Goal: Transaction & Acquisition: Obtain resource

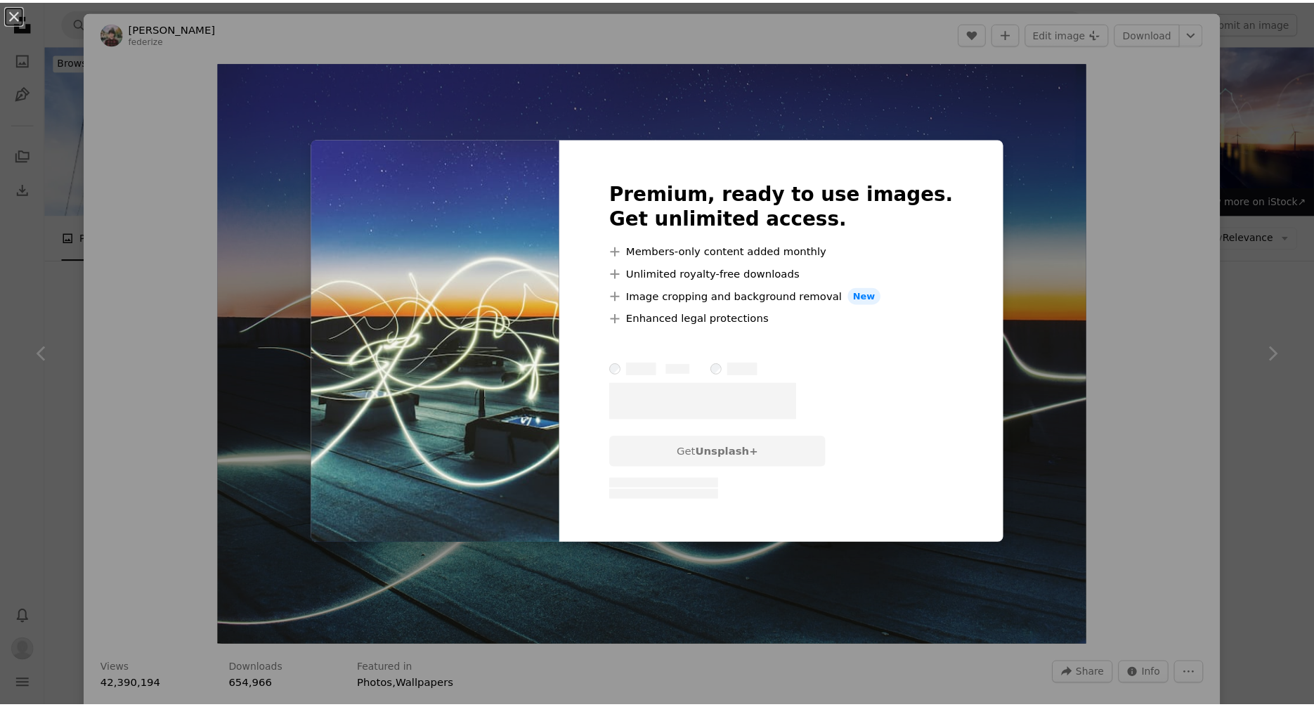
scroll to position [1217, 0]
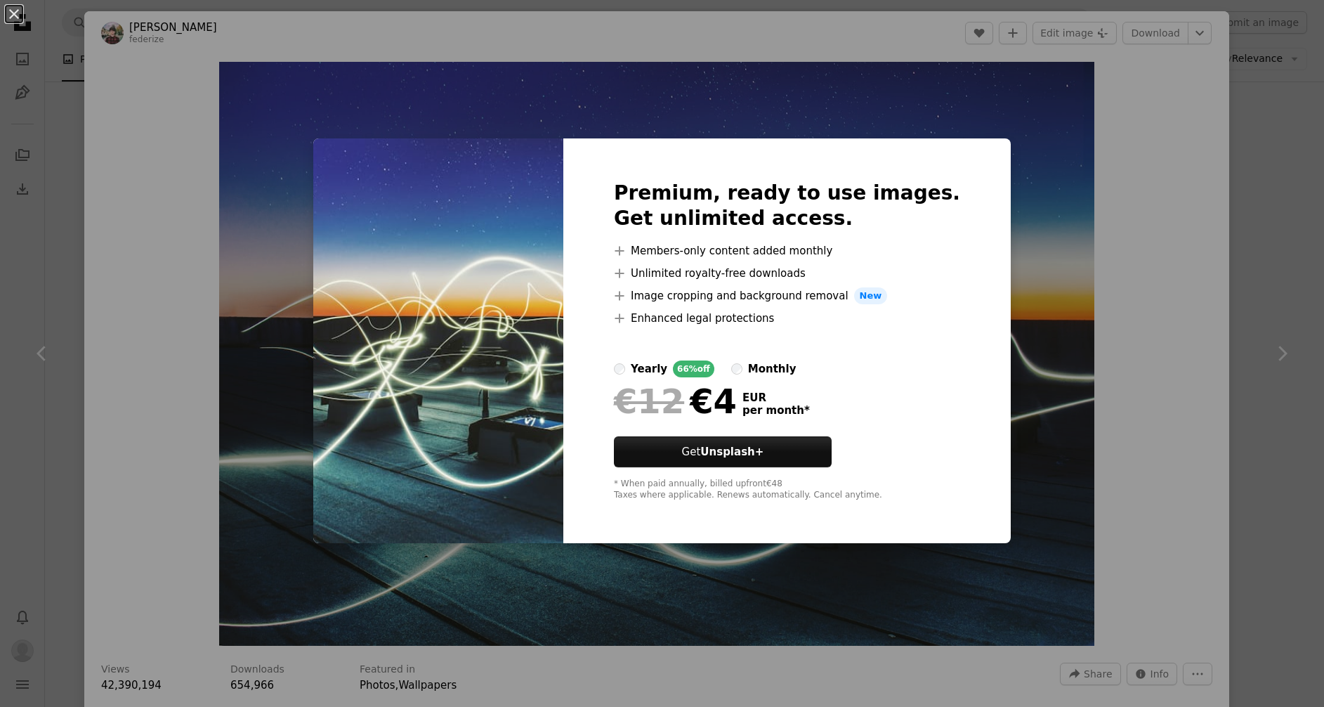
click at [1201, 147] on div "An X shape Premium, ready to use images. Get unlimited access. A plus sign Memb…" at bounding box center [662, 353] width 1324 height 707
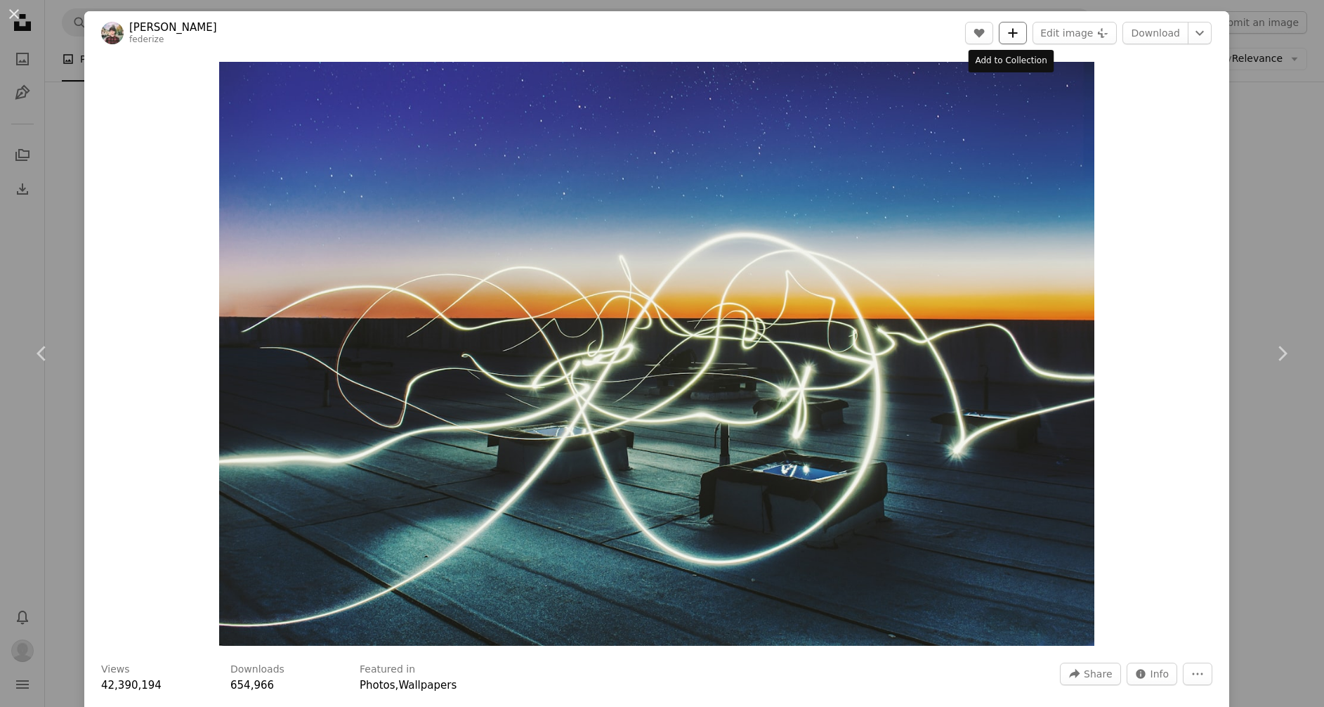
click at [1007, 29] on icon "A plus sign" at bounding box center [1012, 32] width 11 height 11
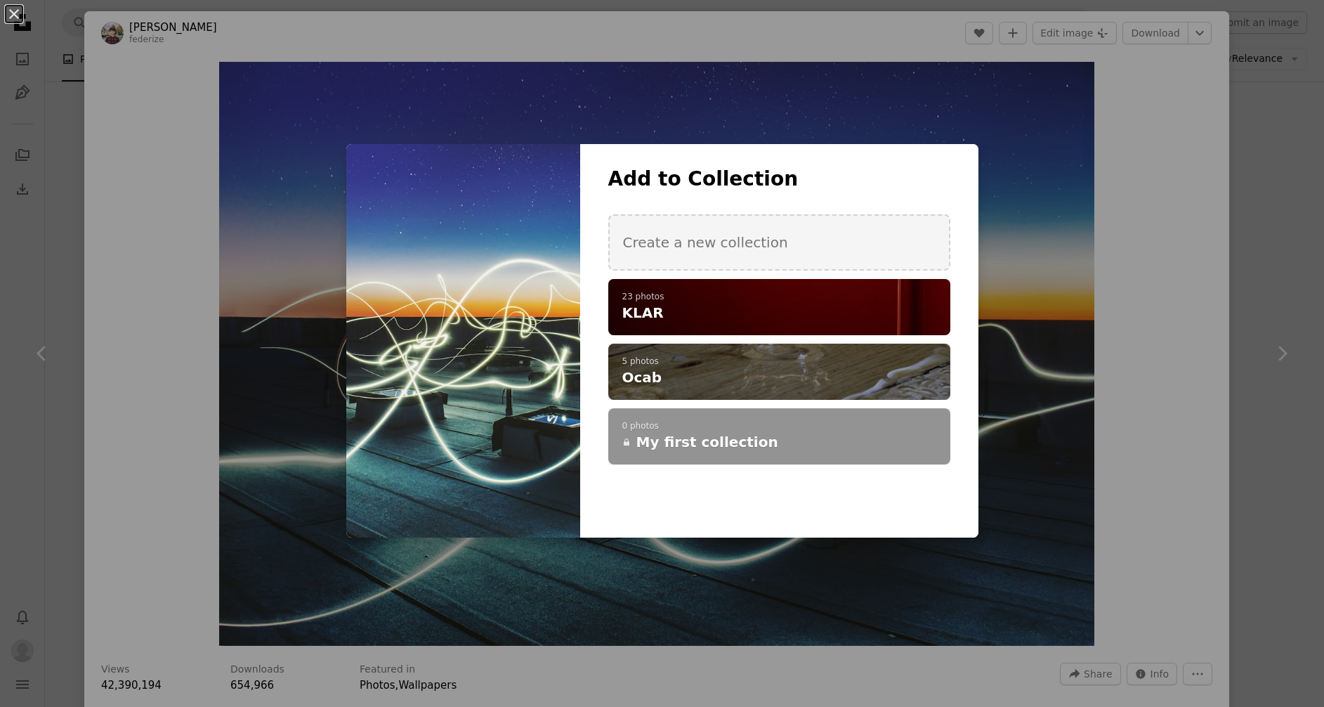
drag, startPoint x: 643, startPoint y: 316, endPoint x: 203, endPoint y: 308, distance: 439.8
click at [639, 315] on span "KLAR" at bounding box center [642, 313] width 41 height 20
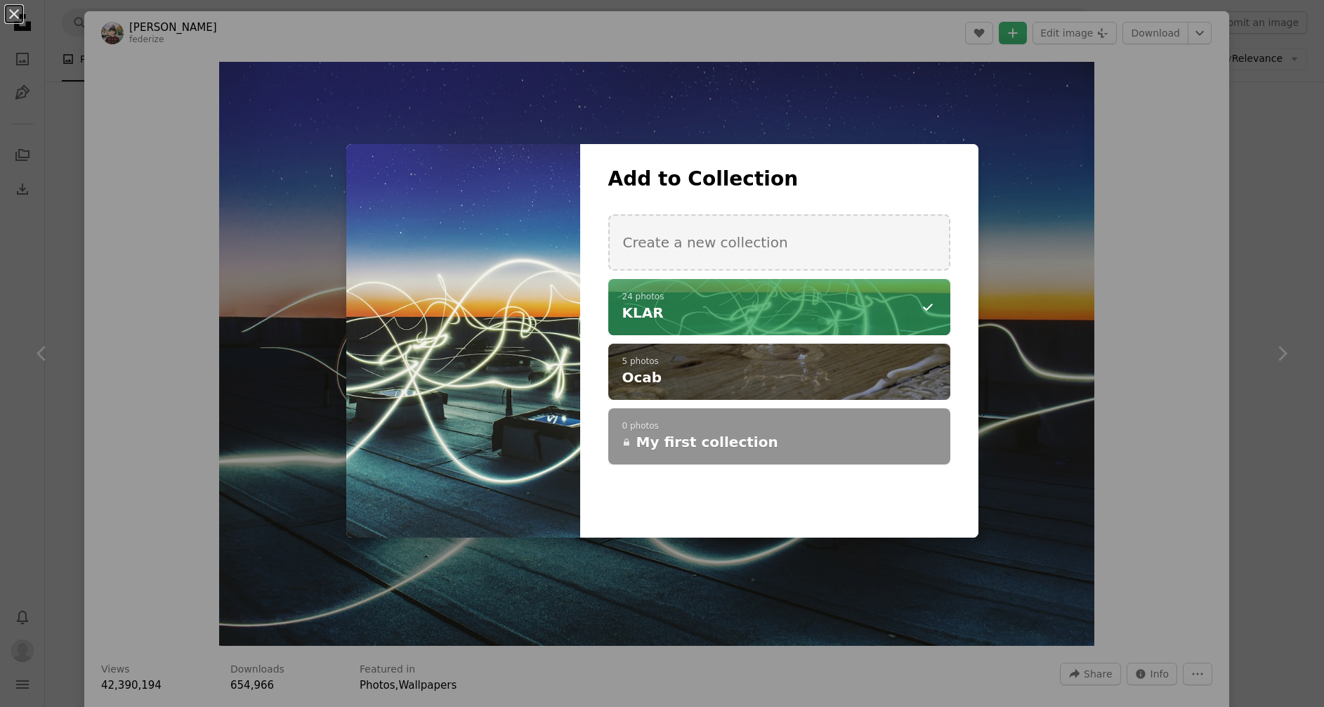
click at [49, 274] on div "An X shape Add to Collection Create a new collection A checkmark A minus sign 2…" at bounding box center [662, 353] width 1324 height 707
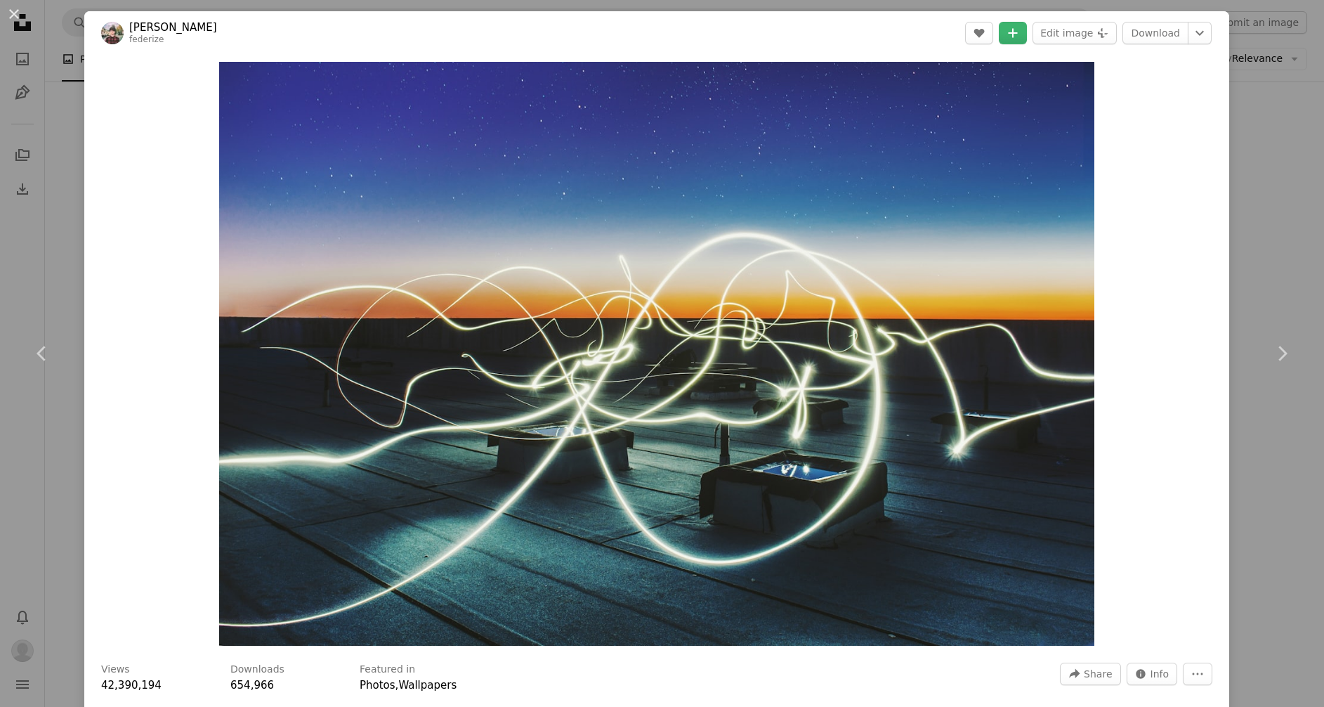
click at [48, 272] on div "An X shape Chevron left Chevron right [PERSON_NAME] federize A heart A plus sig…" at bounding box center [662, 353] width 1324 height 707
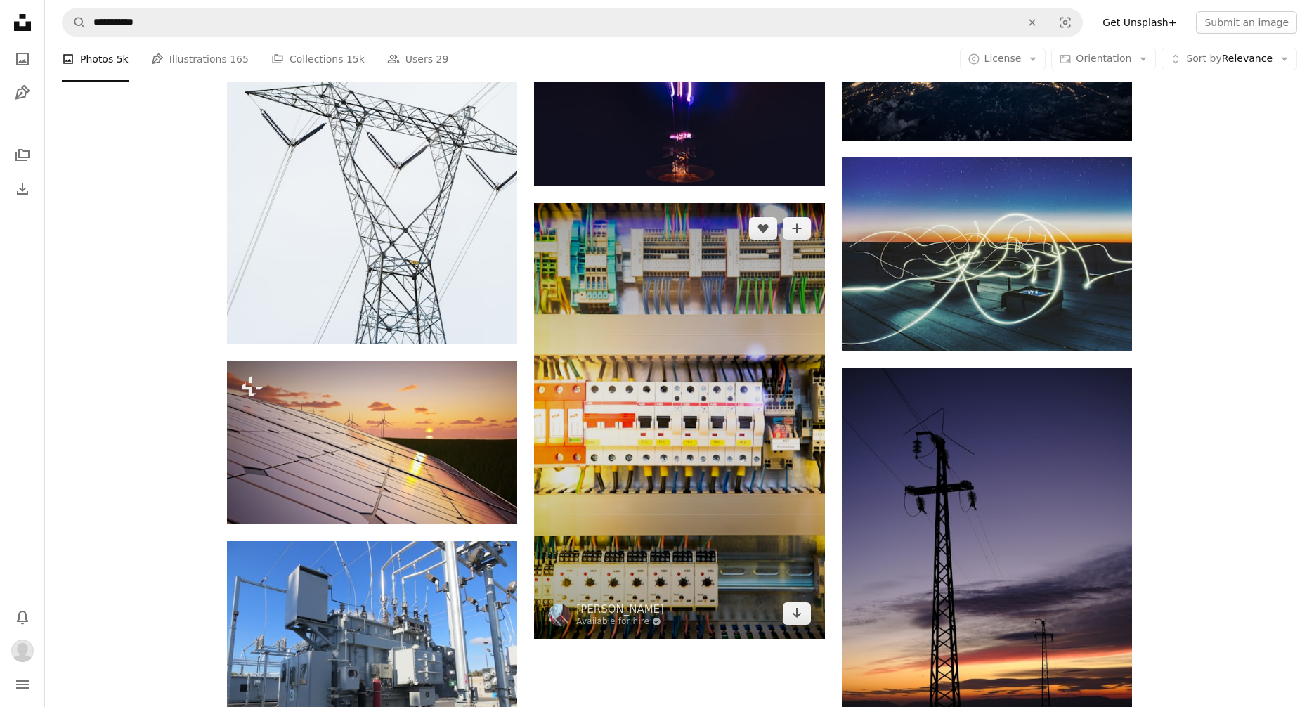
scroll to position [1371, 0]
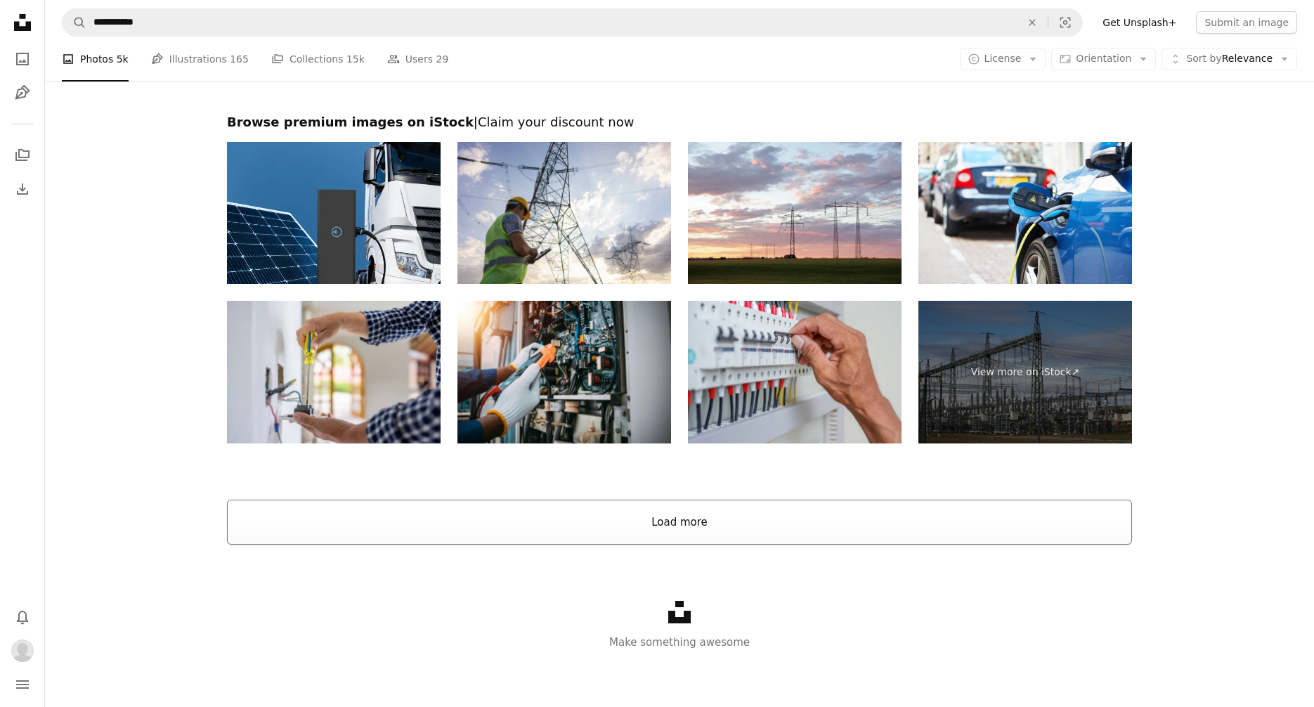
click at [746, 519] on button "Load more" at bounding box center [679, 521] width 905 height 45
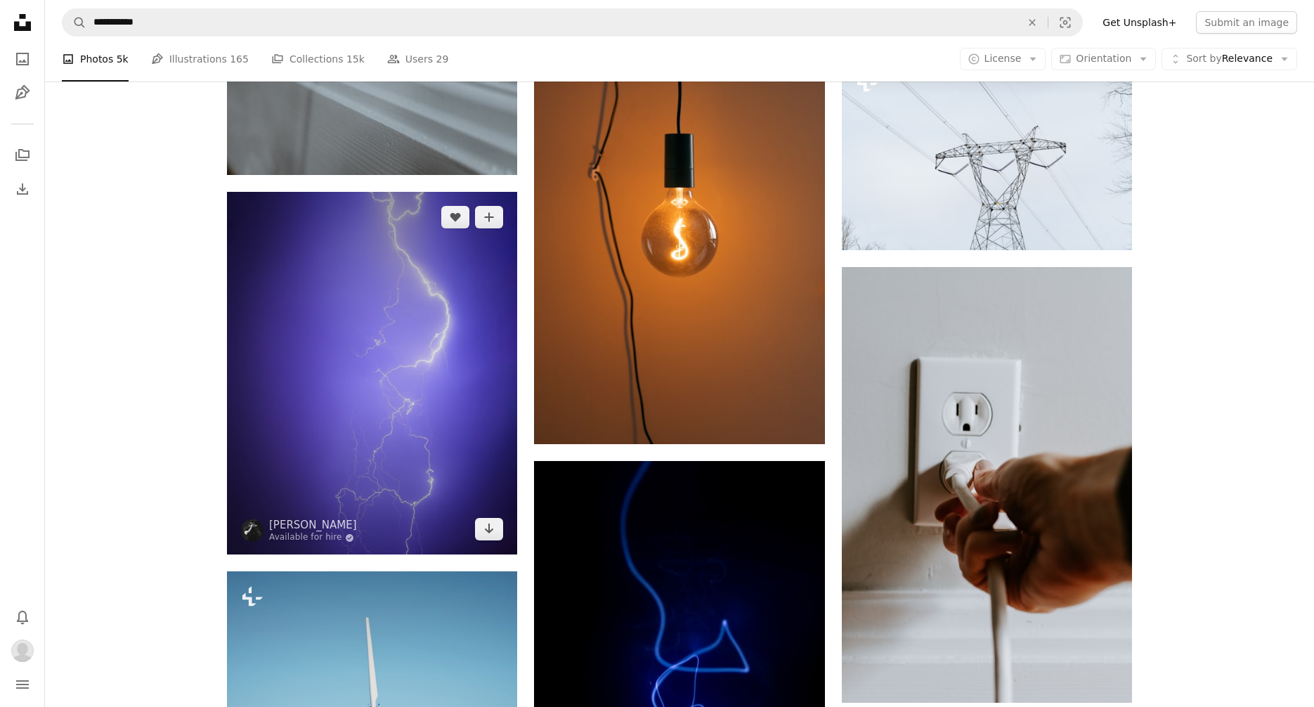
scroll to position [2816, 0]
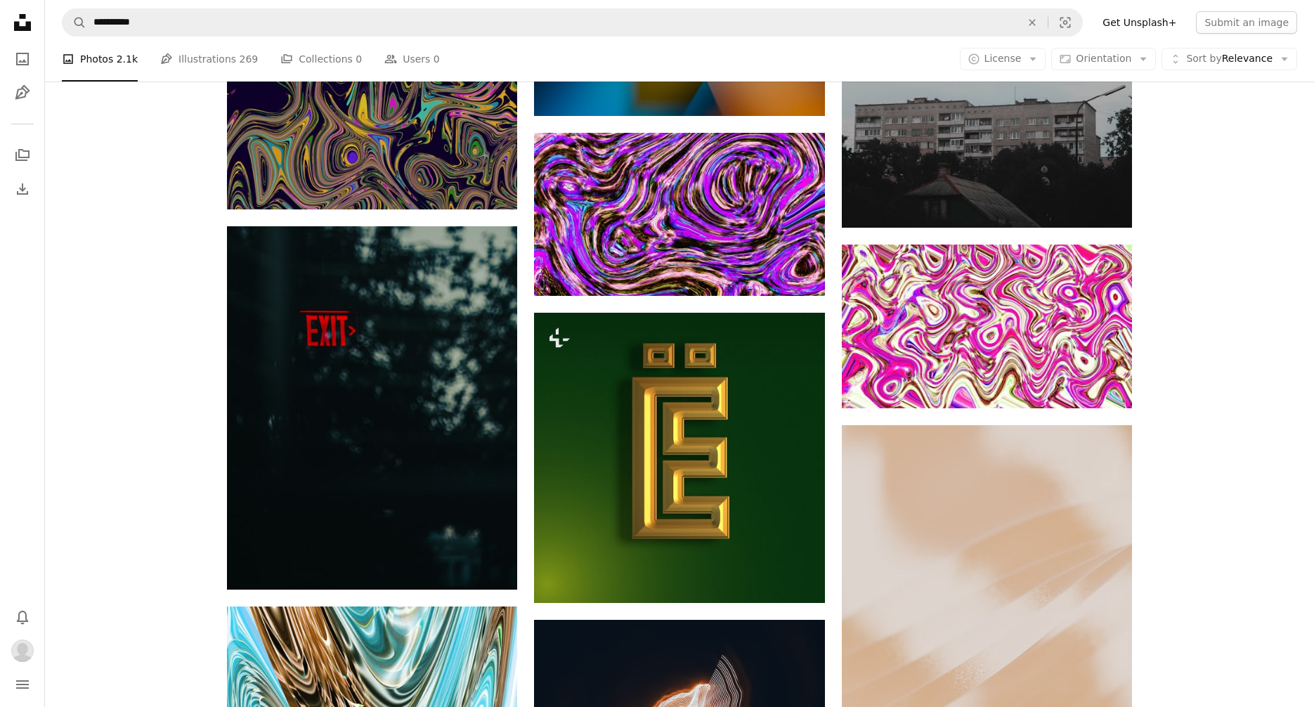
scroll to position [236, 0]
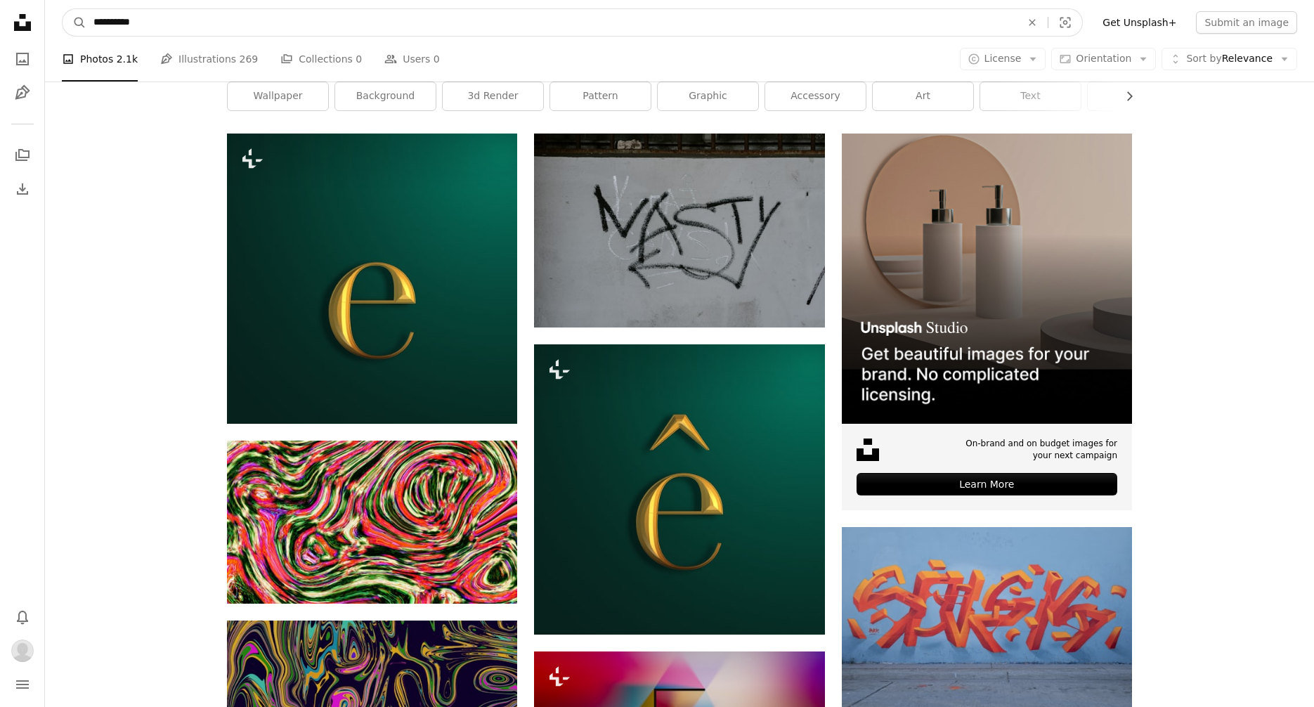
click at [251, 18] on input "**********" at bounding box center [551, 22] width 930 height 27
click at [63, 9] on button "A magnifying glass" at bounding box center [75, 22] width 24 height 27
click at [216, 21] on input "**********" at bounding box center [551, 22] width 930 height 27
click at [63, 9] on button "A magnifying glass" at bounding box center [75, 22] width 24 height 27
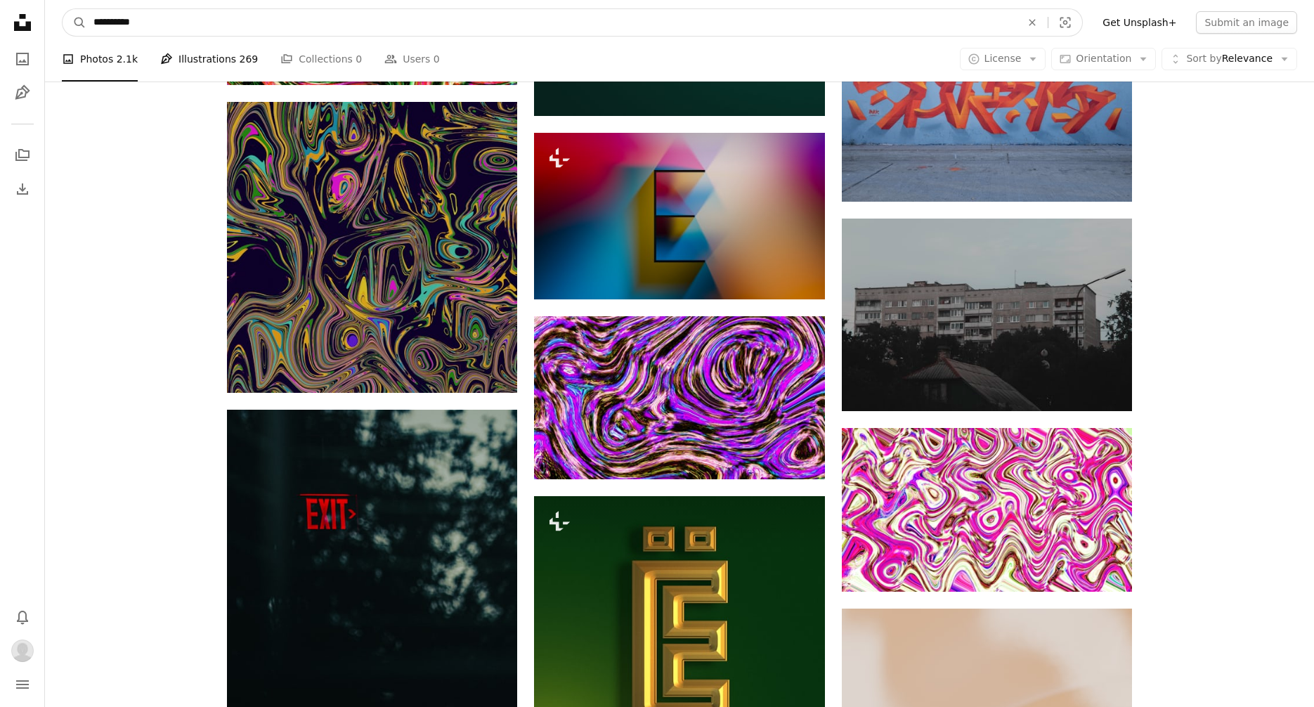
scroll to position [0, 0]
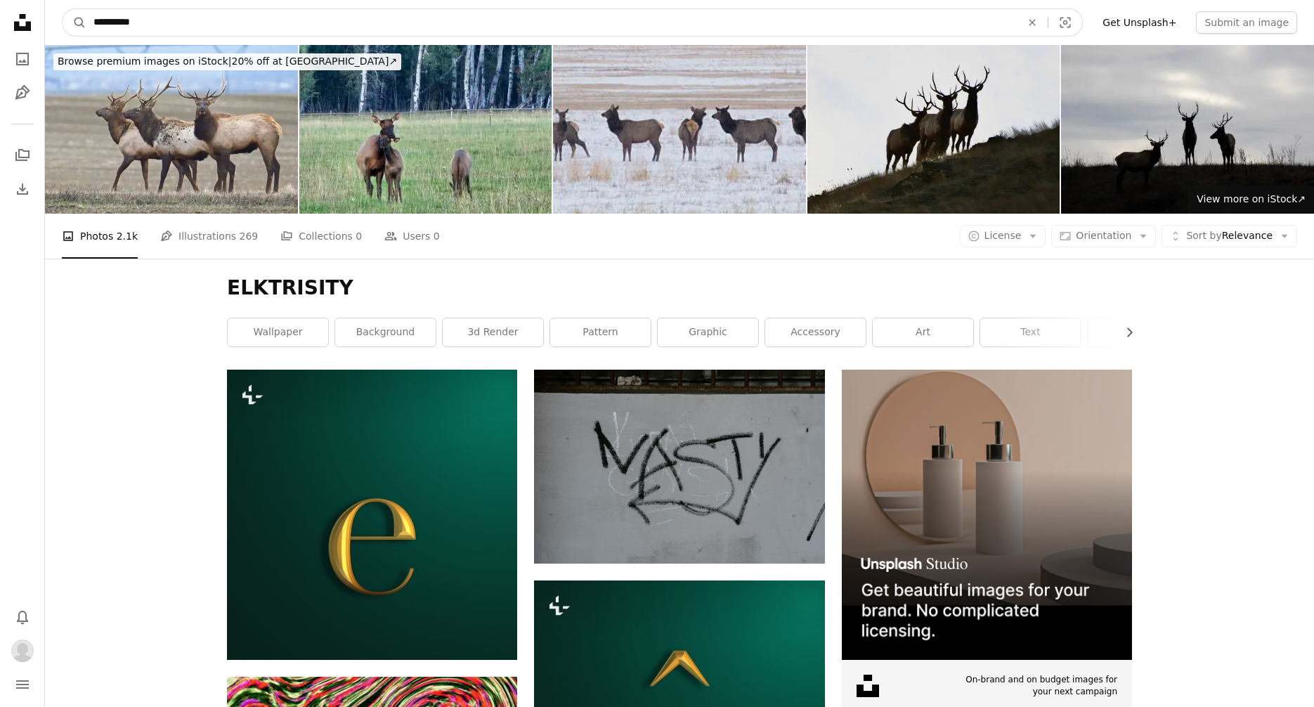
click at [182, 32] on input "**********" at bounding box center [551, 22] width 930 height 27
click at [180, 30] on input "**********" at bounding box center [551, 22] width 930 height 27
paste input "*"
type input "**********"
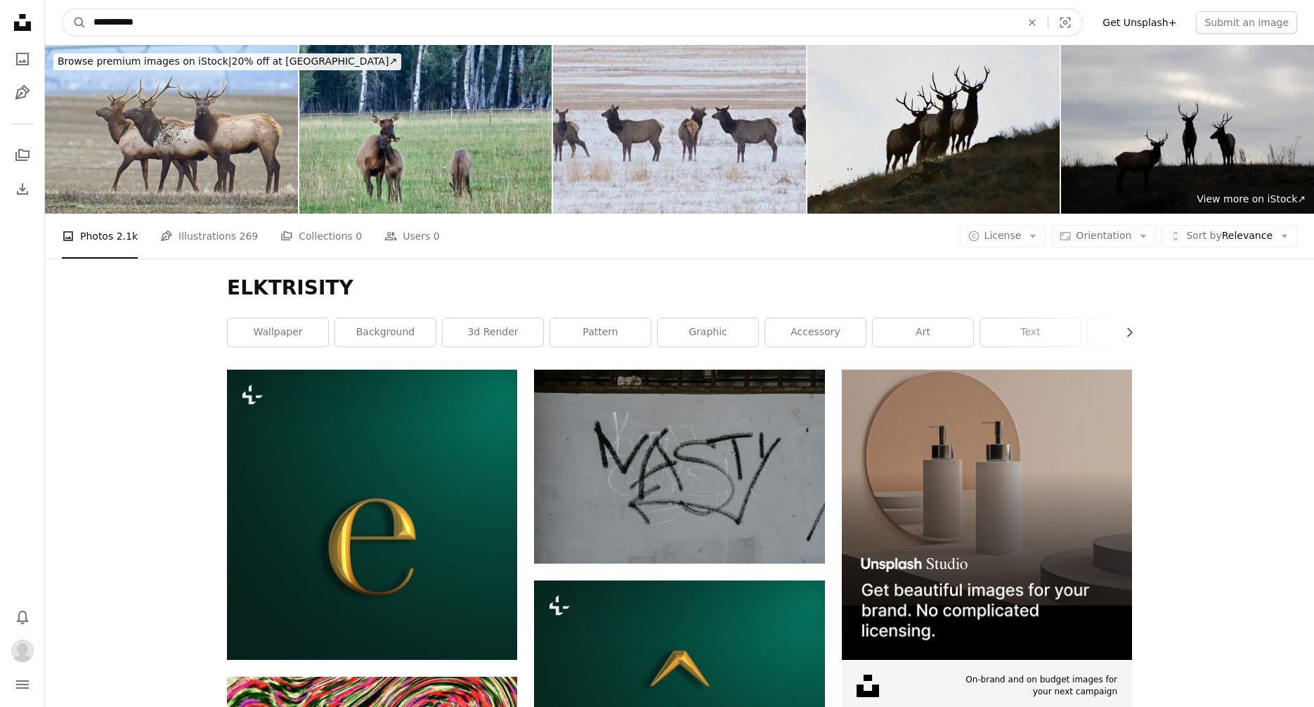
click at [63, 9] on button "A magnifying glass" at bounding box center [75, 22] width 24 height 27
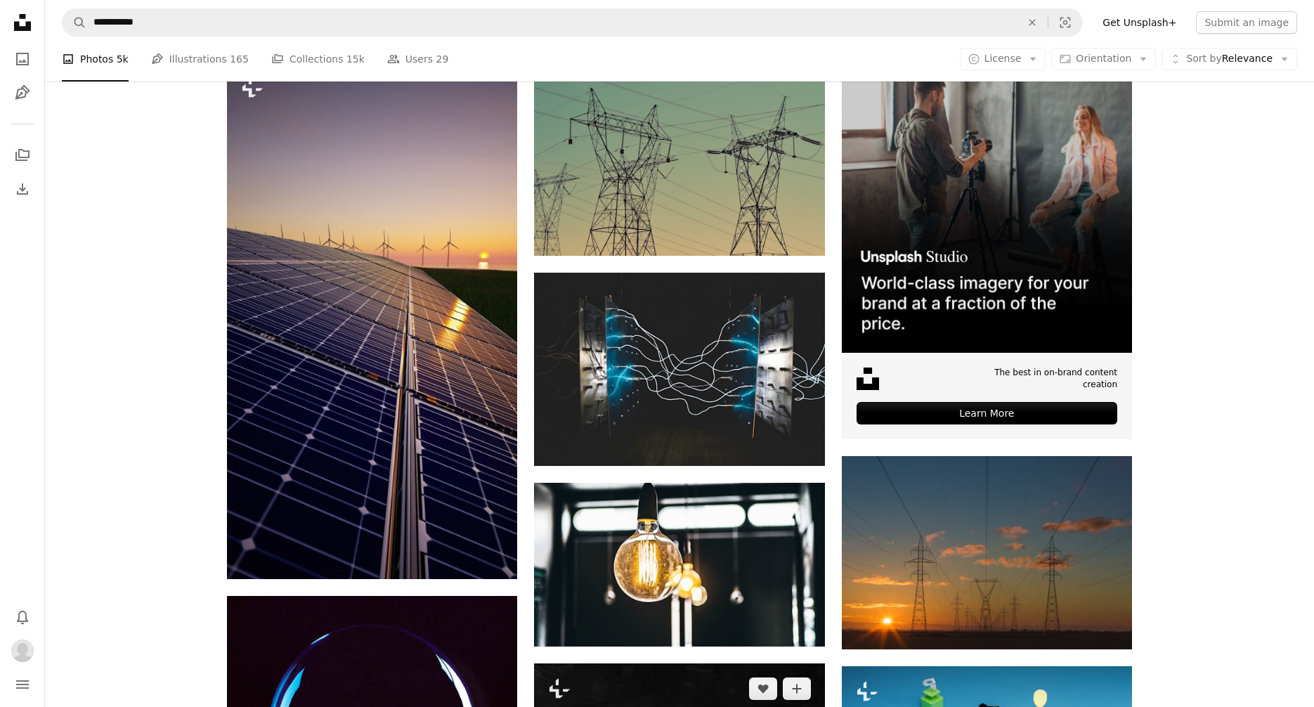
scroll to position [686, 0]
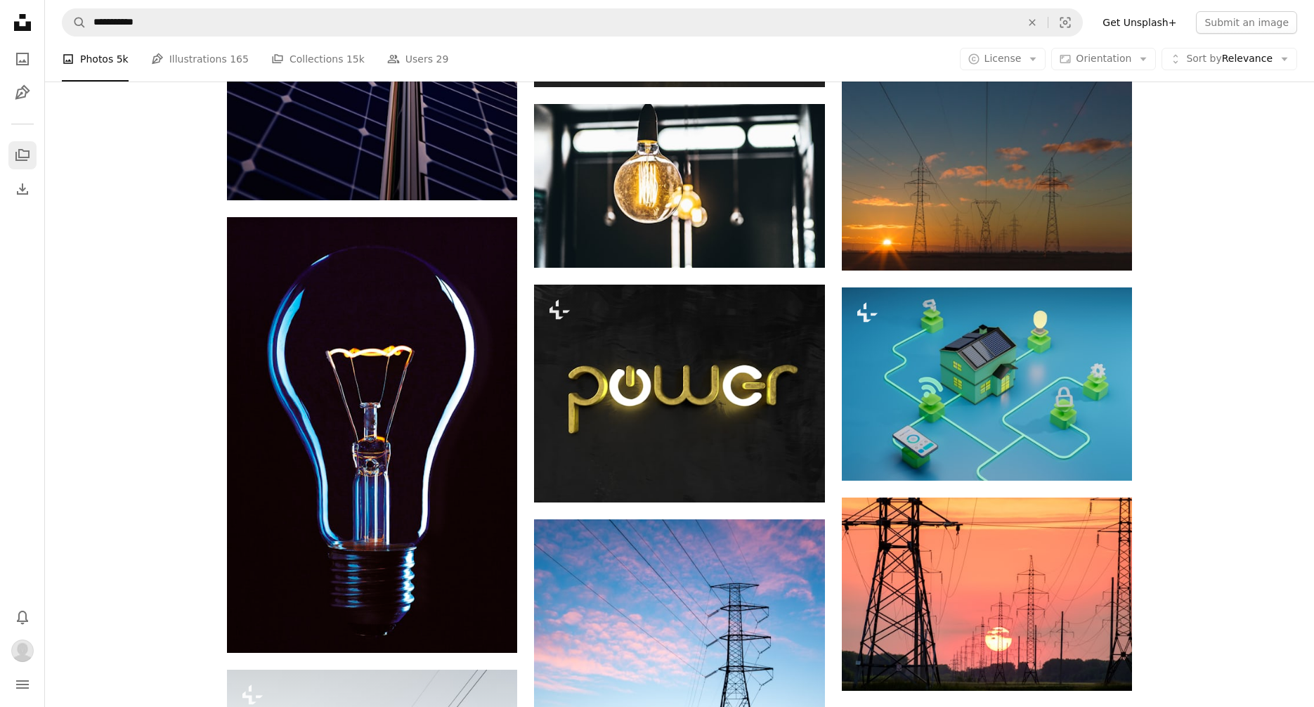
click at [20, 150] on icon "A stack of folders" at bounding box center [22, 155] width 17 height 17
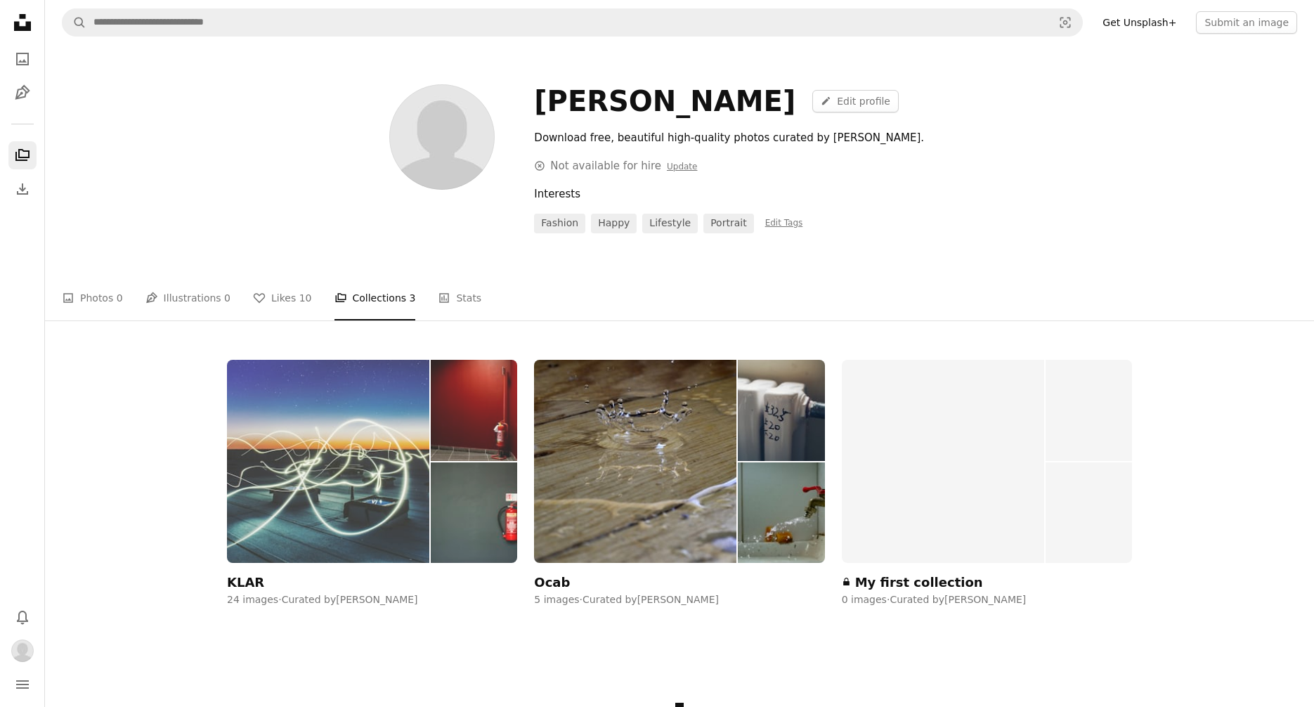
click at [249, 584] on div "KLAR" at bounding box center [245, 582] width 37 height 17
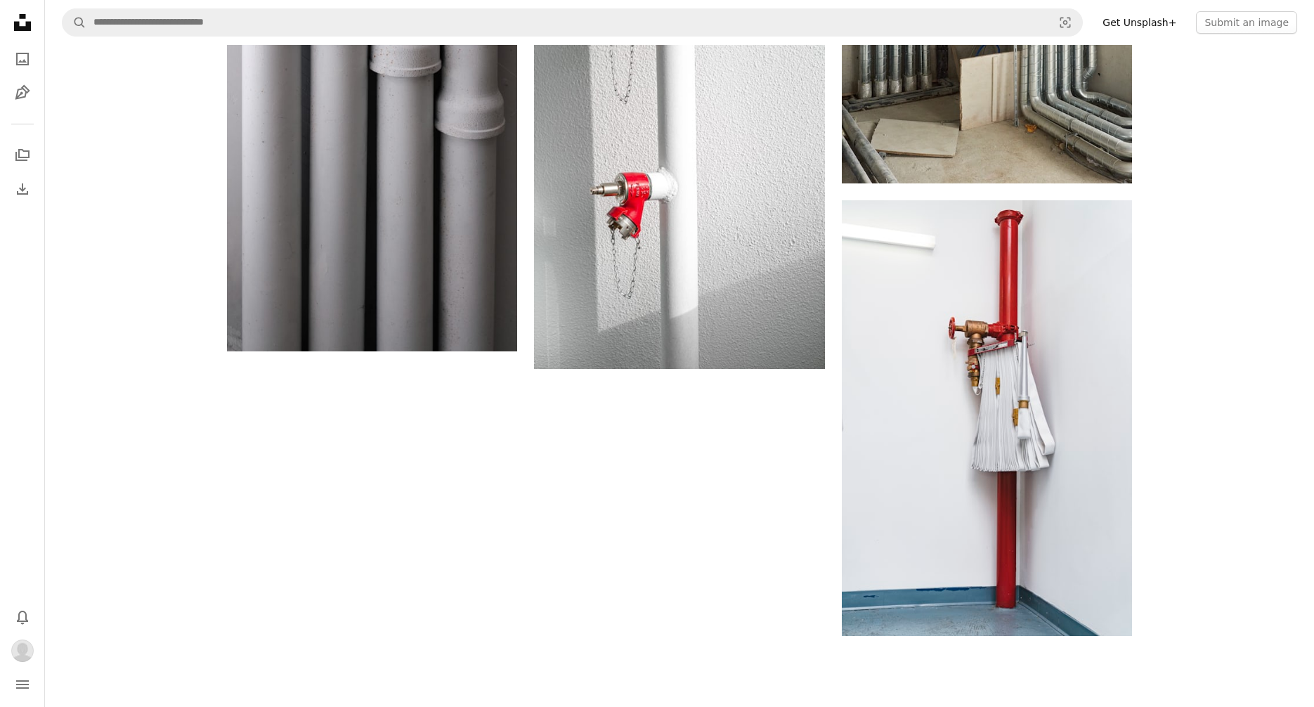
scroll to position [2335, 0]
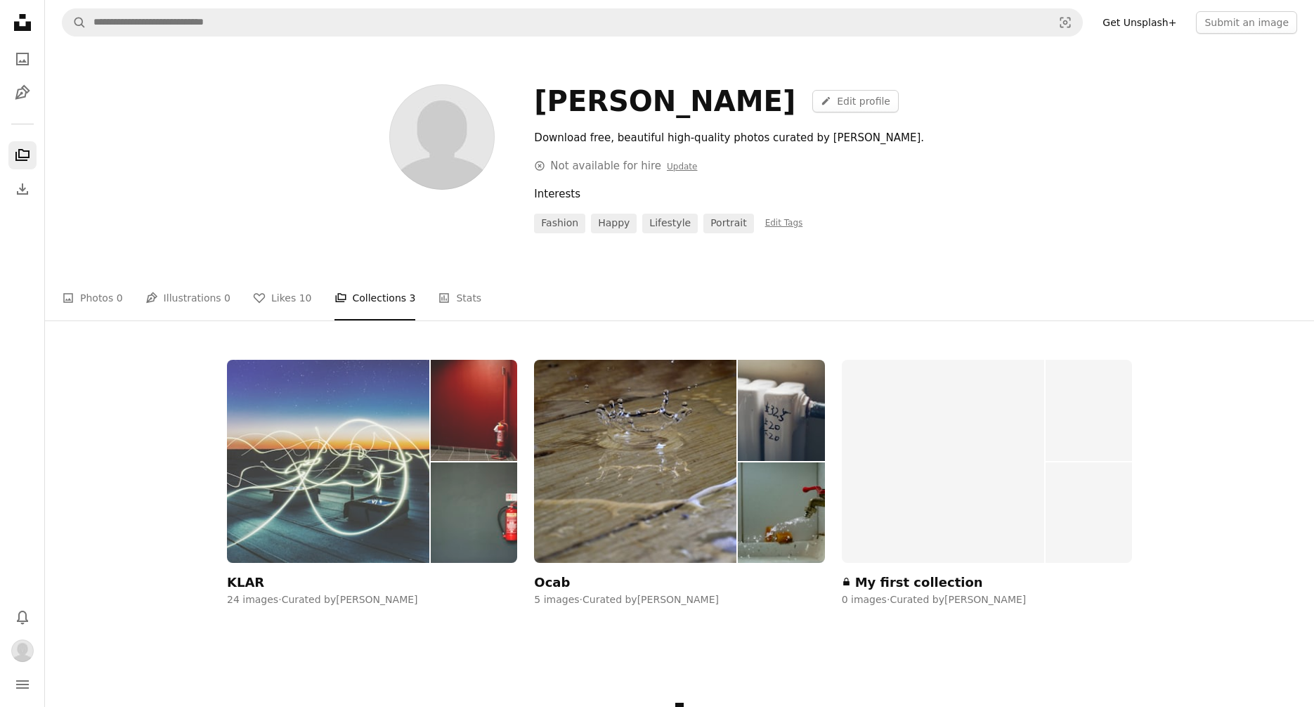
click at [308, 513] on img at bounding box center [328, 461] width 202 height 203
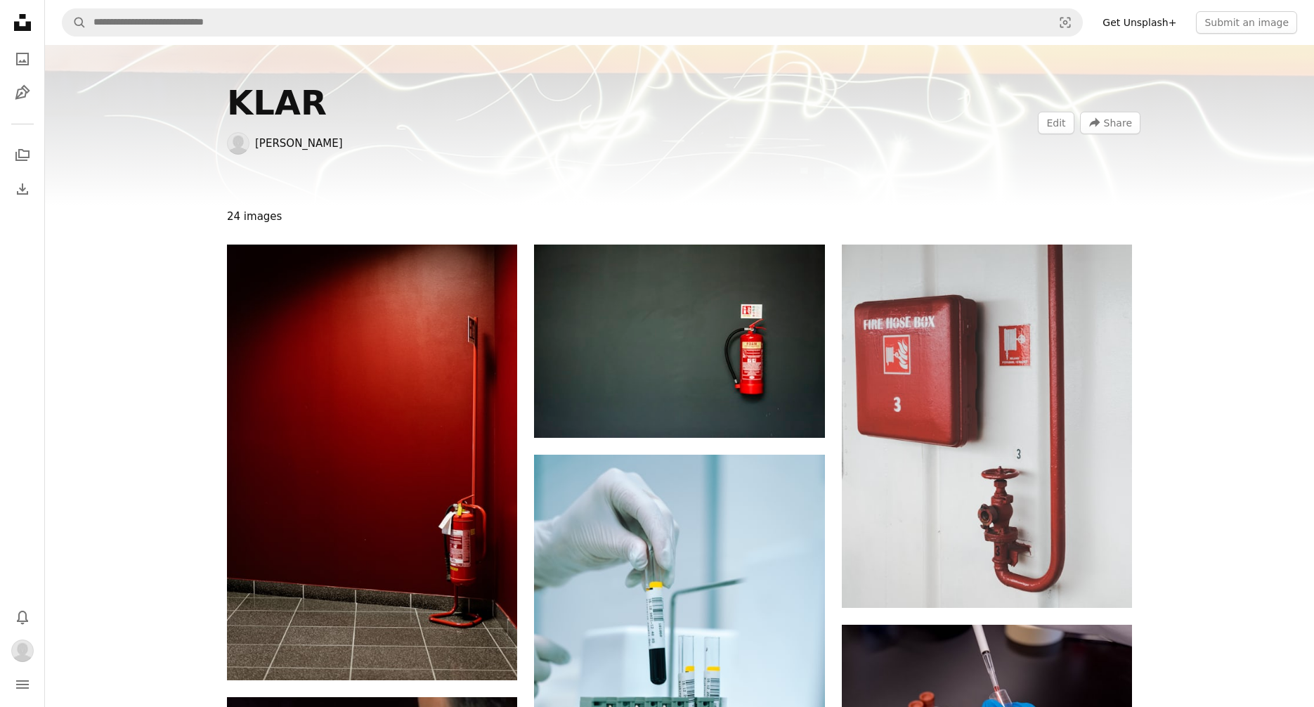
click at [642, 148] on span "[PERSON_NAME]" at bounding box center [449, 143] width 444 height 22
drag, startPoint x: 236, startPoint y: 217, endPoint x: 161, endPoint y: 167, distance: 90.2
click at [236, 217] on span "24 images" at bounding box center [254, 216] width 55 height 22
click at [23, 153] on icon "A stack of folders" at bounding box center [22, 155] width 17 height 17
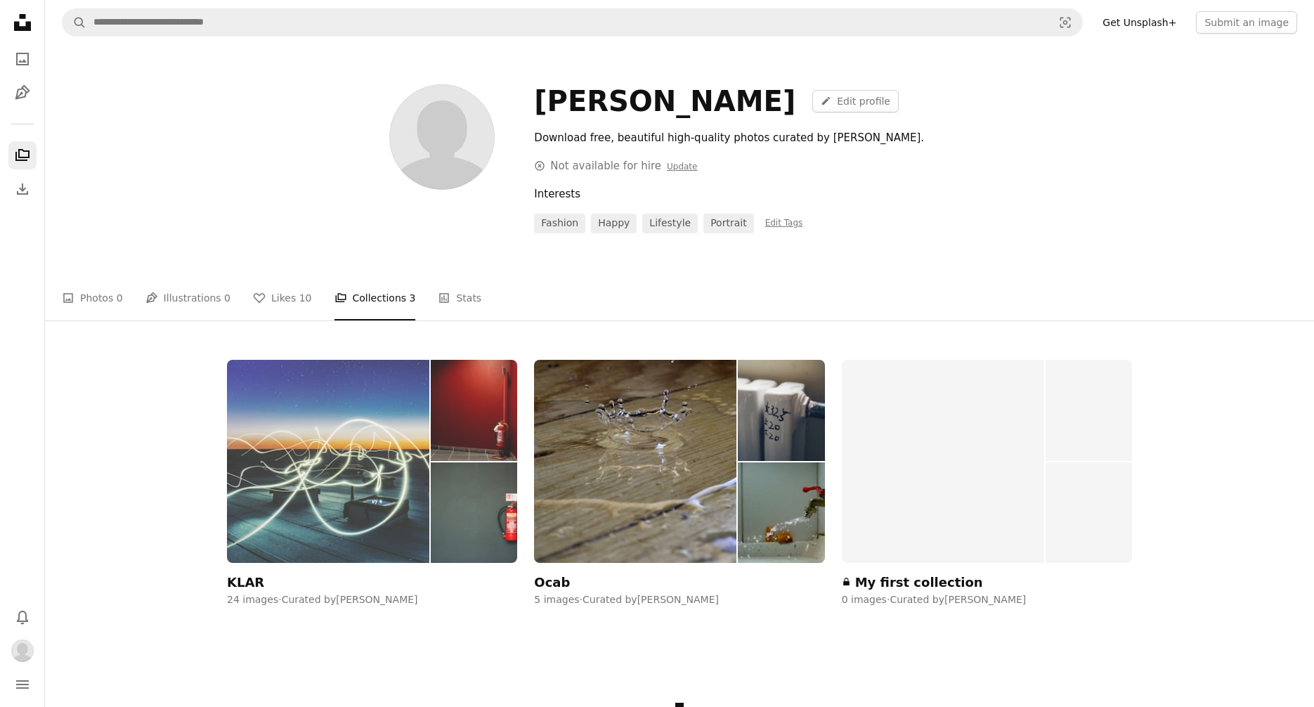
click at [232, 580] on div "KLAR" at bounding box center [245, 582] width 37 height 17
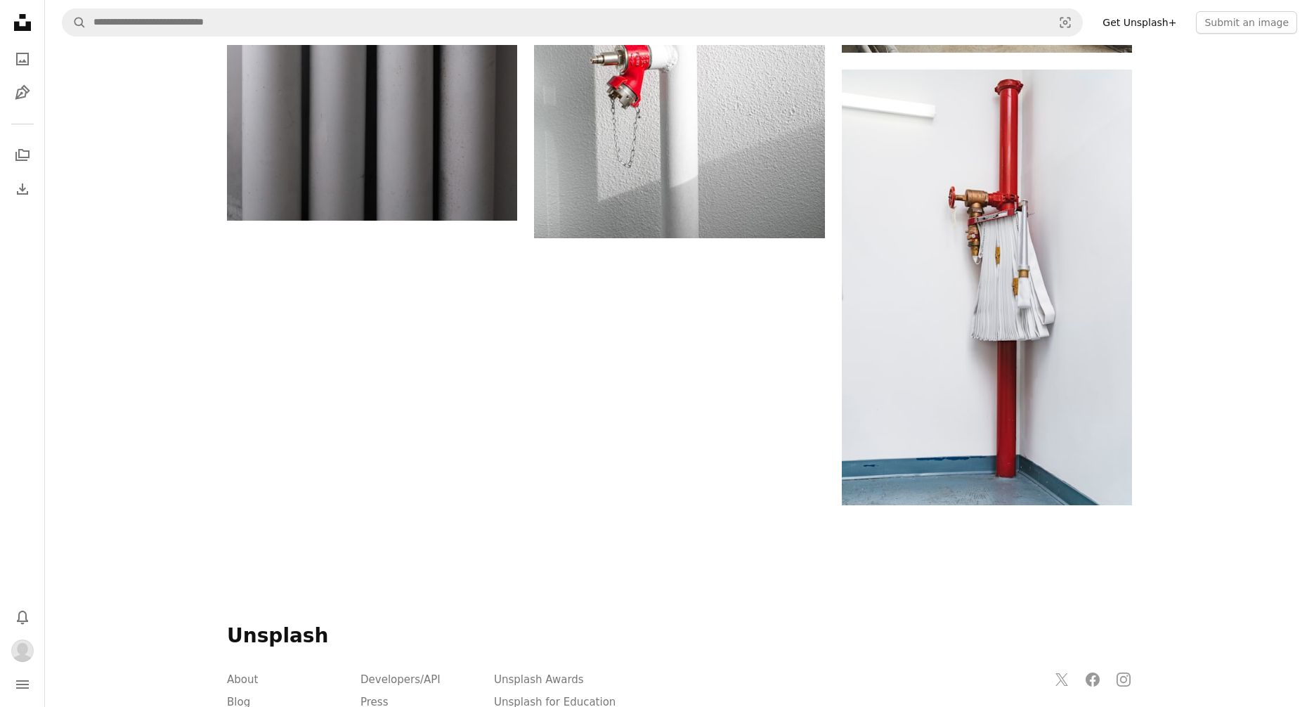
scroll to position [2658, 0]
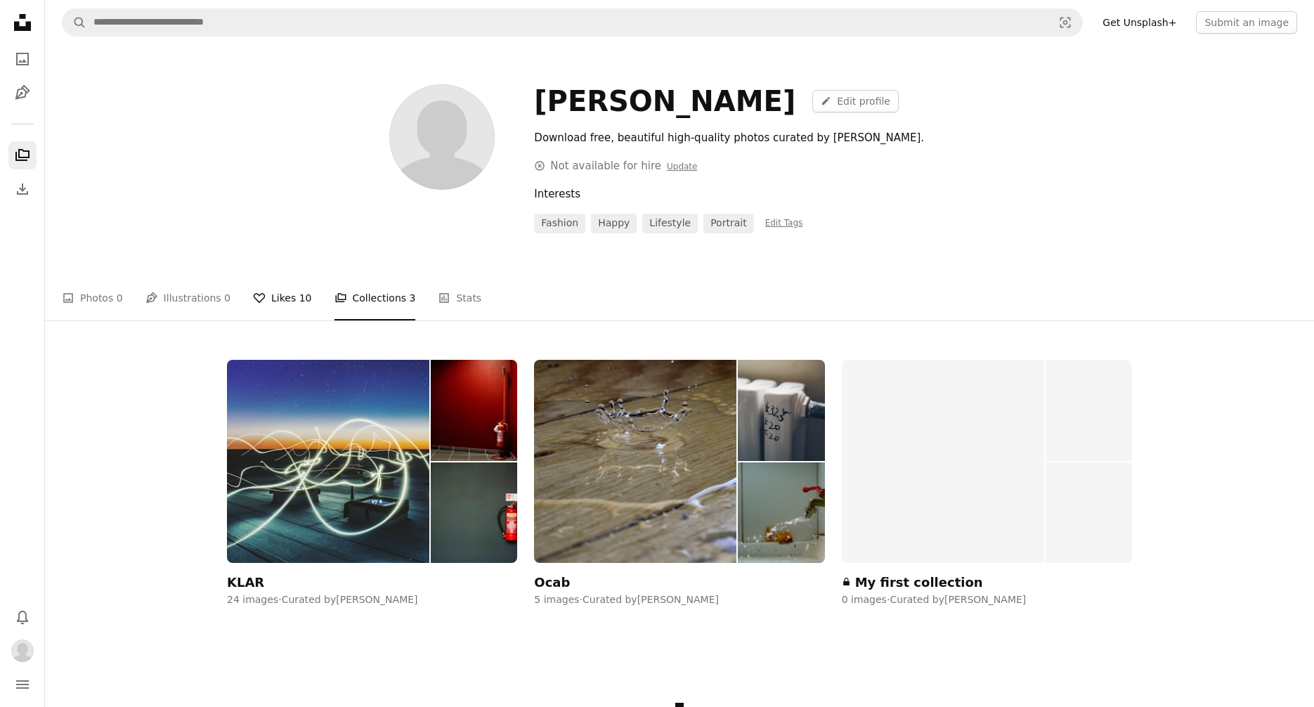
click at [281, 294] on link "A heart Likes 10" at bounding box center [282, 297] width 59 height 45
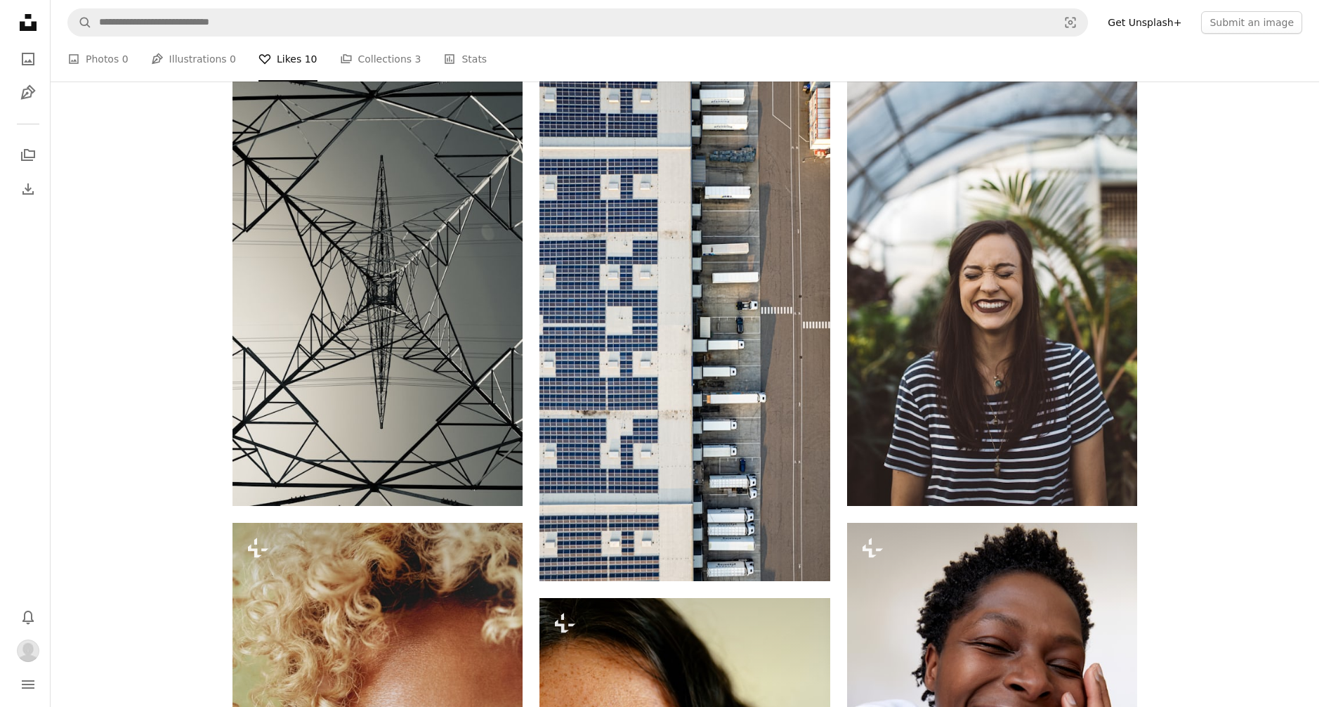
scroll to position [174, 0]
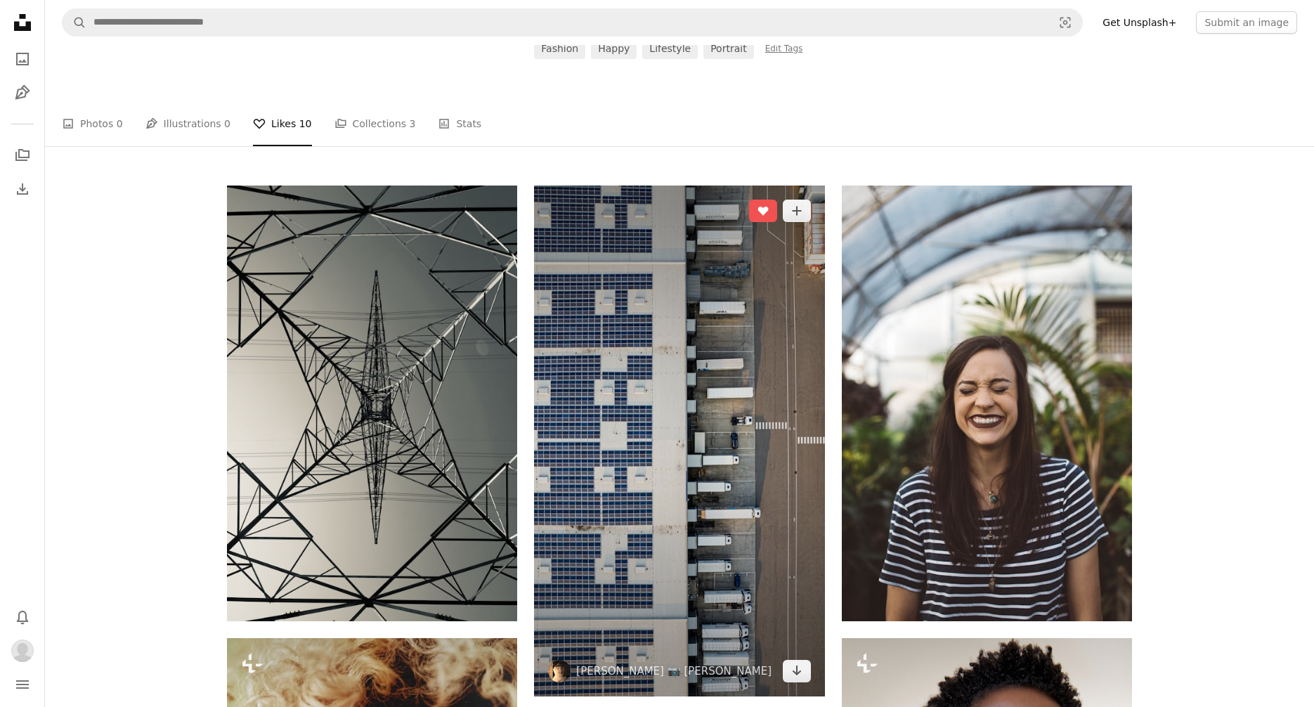
click at [786, 393] on img at bounding box center [679, 440] width 290 height 511
